Goal: Find specific page/section: Find specific page/section

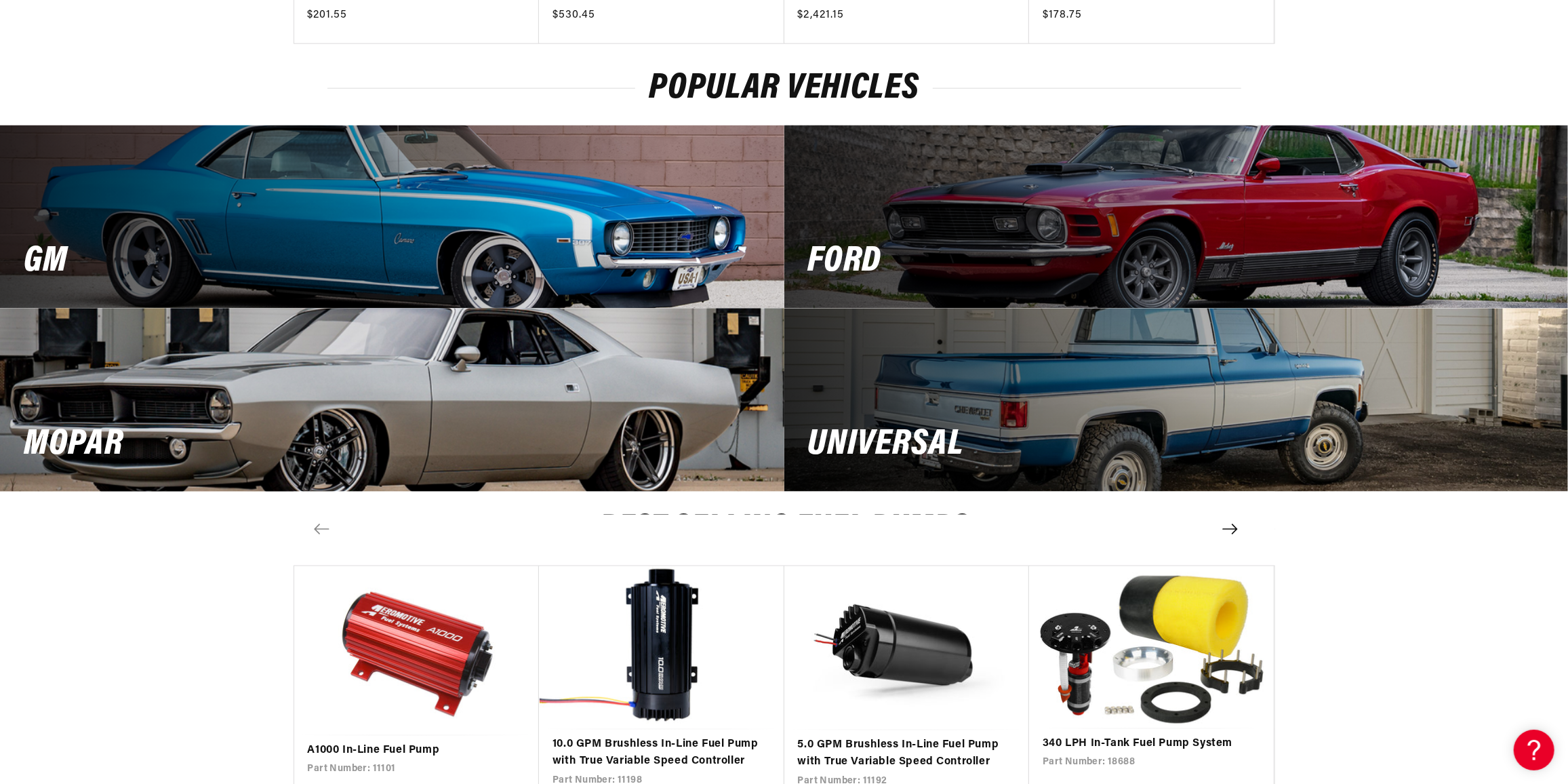
scroll to position [1787, 0]
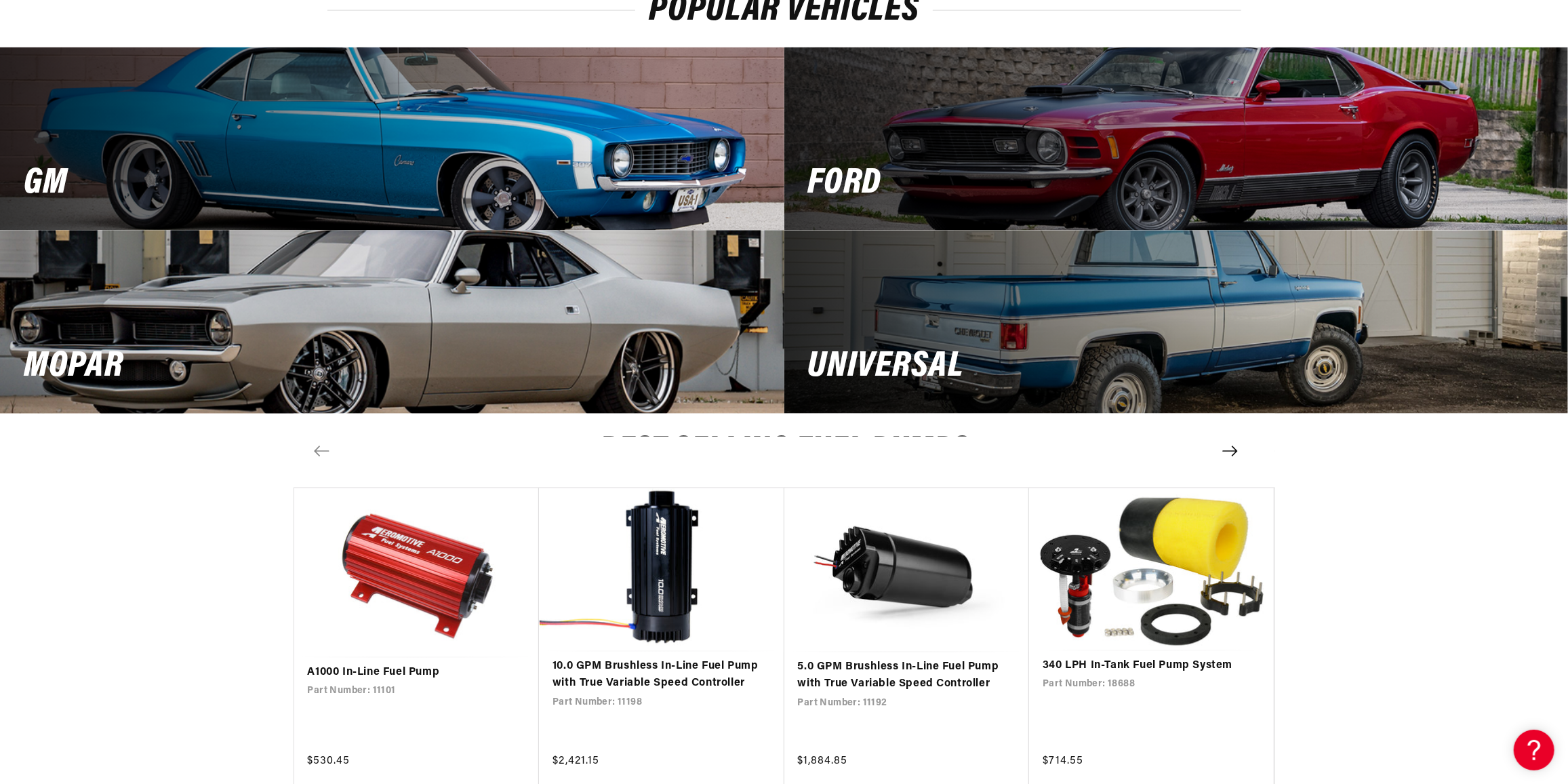
click at [335, 327] on div "MOPAR" at bounding box center [392, 322] width 784 height 183
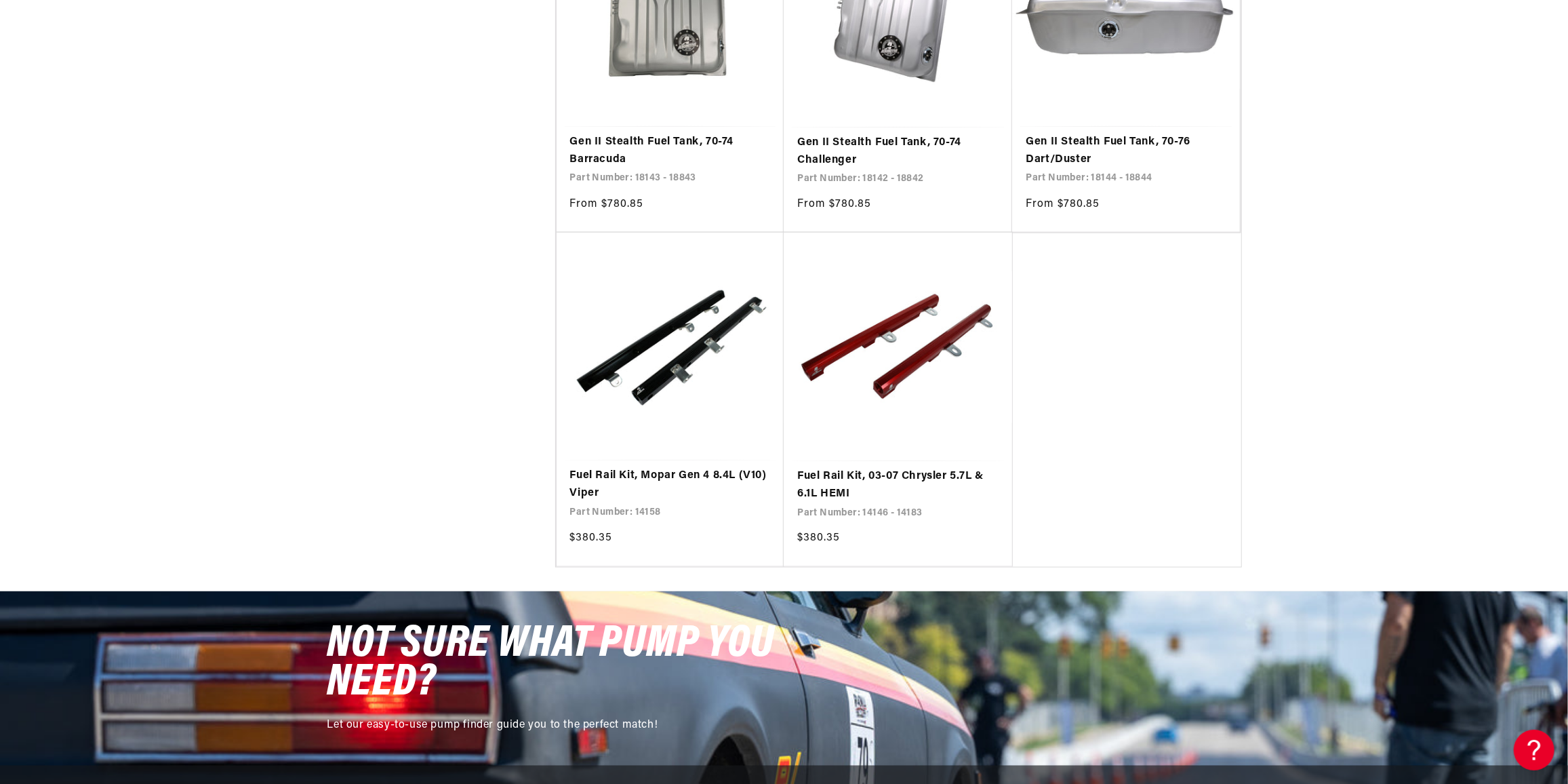
scroll to position [1603, 0]
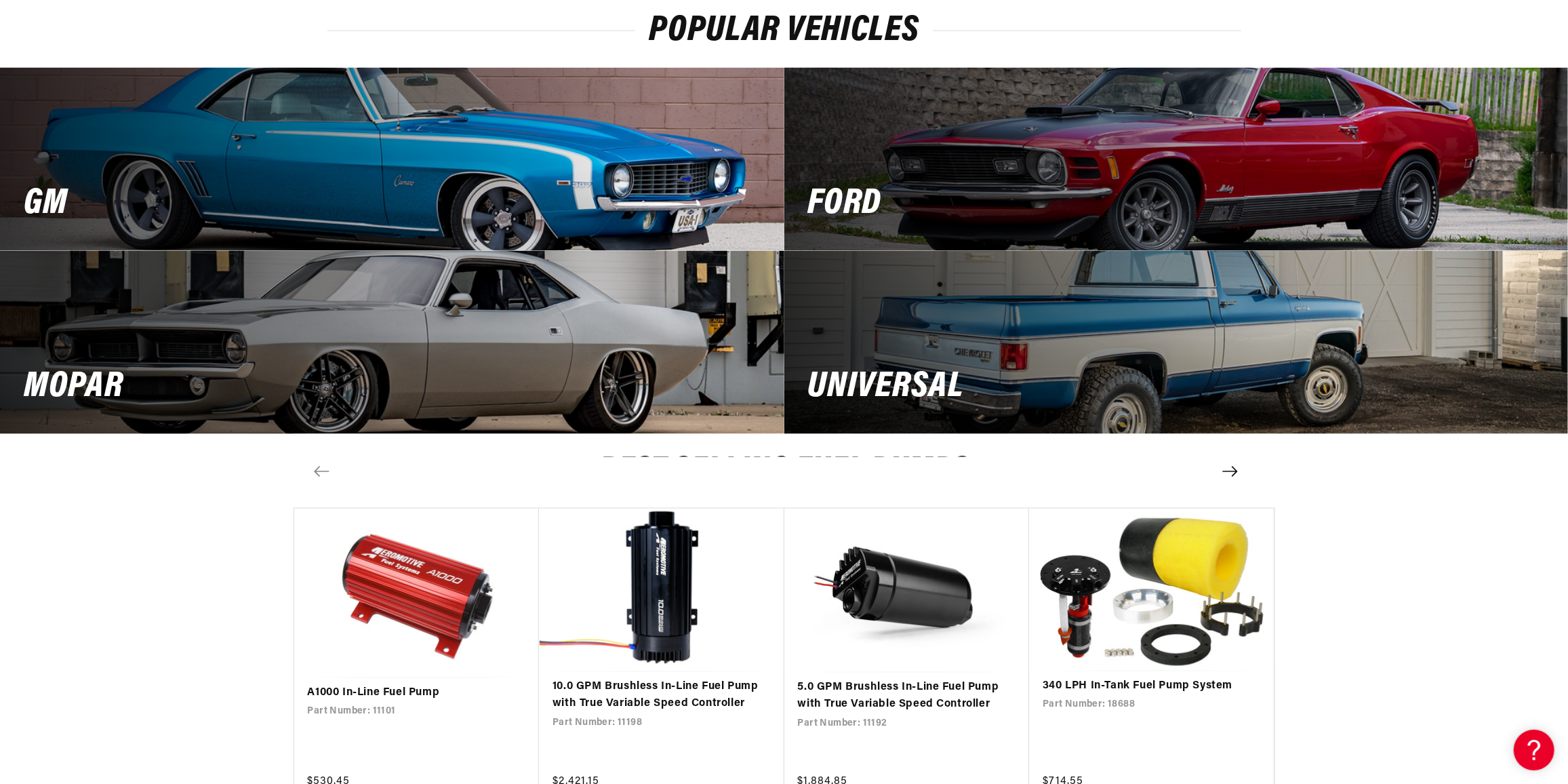
scroll to position [1787, 0]
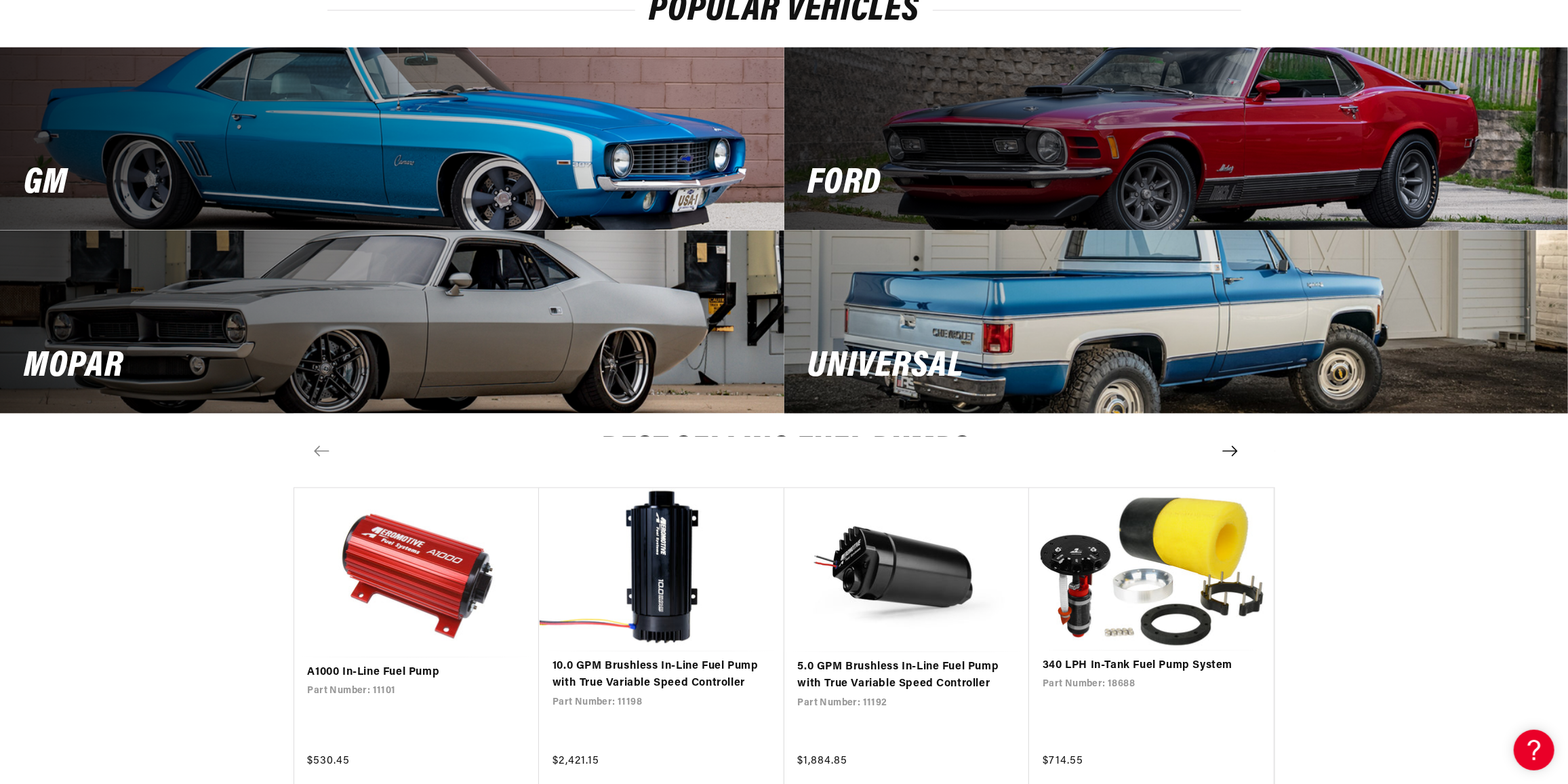
click at [816, 252] on div "Universal" at bounding box center [1176, 322] width 784 height 183
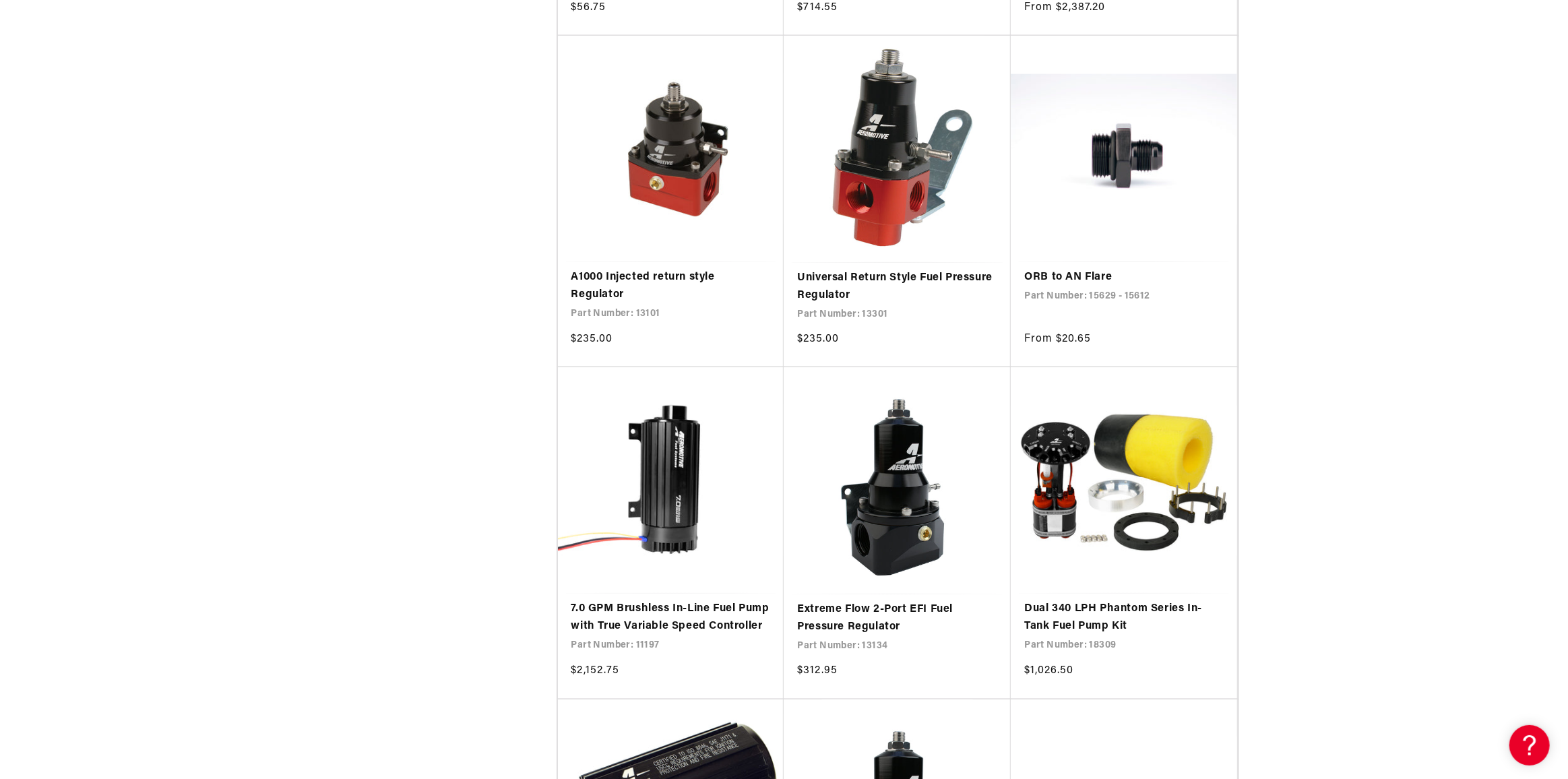
scroll to position [1347, 0]
